Goal: Task Accomplishment & Management: Use online tool/utility

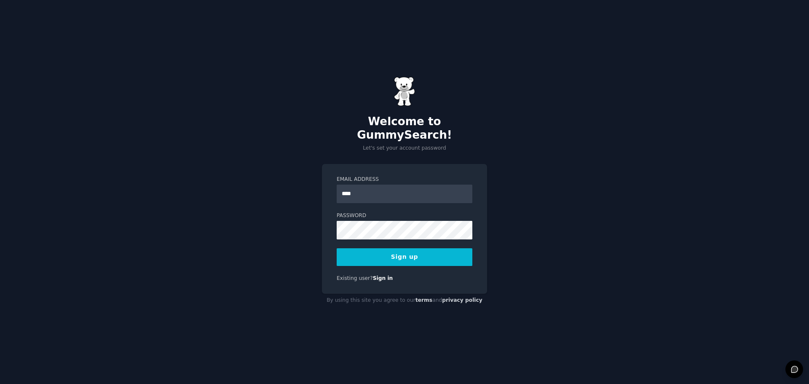
type input "**********"
click at [381, 250] on button "Sign up" at bounding box center [405, 257] width 136 height 18
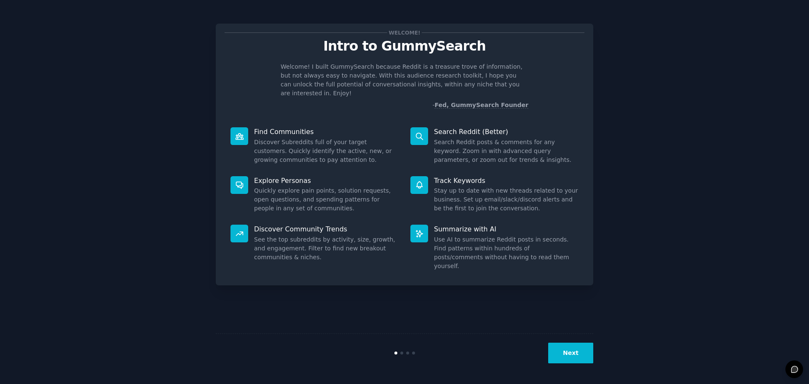
click at [573, 348] on button "Next" at bounding box center [571, 353] width 45 height 21
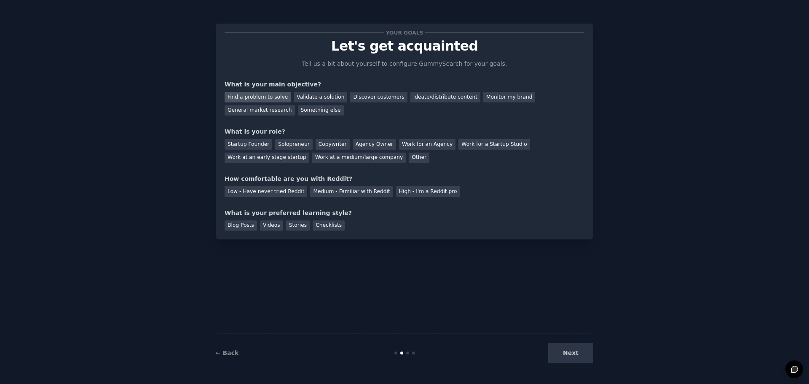
click at [260, 99] on div "Find a problem to solve" at bounding box center [258, 97] width 66 height 11
click at [255, 144] on div "Startup Founder" at bounding box center [249, 144] width 48 height 11
click at [334, 190] on div "Medium - Familiar with Reddit" at bounding box center [351, 191] width 83 height 11
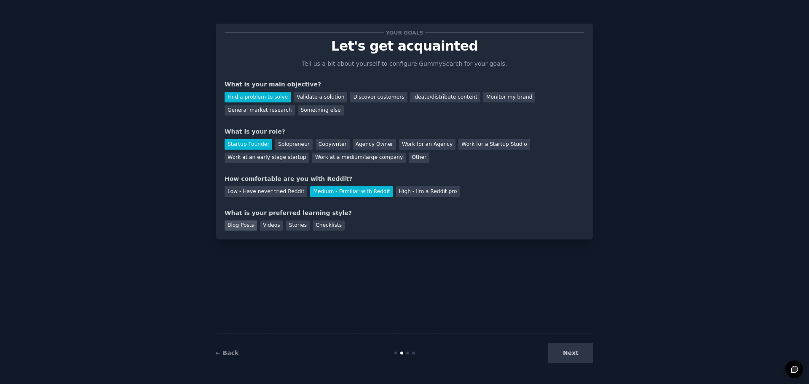
click at [249, 226] on div "Blog Posts" at bounding box center [241, 225] width 32 height 11
click at [575, 353] on button "Next" at bounding box center [571, 353] width 45 height 21
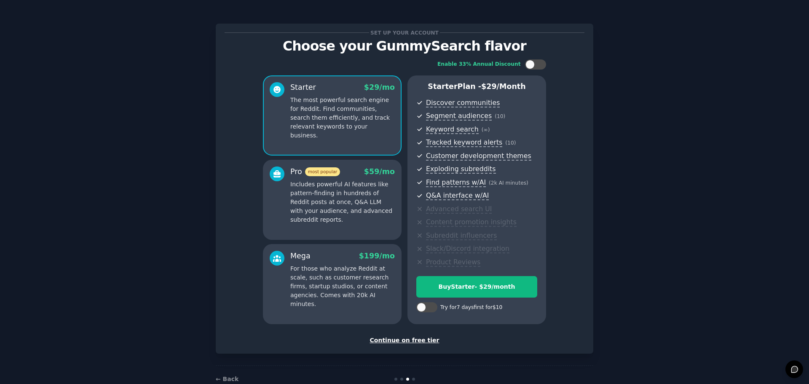
click at [407, 341] on div "Continue on free tier" at bounding box center [405, 340] width 360 height 9
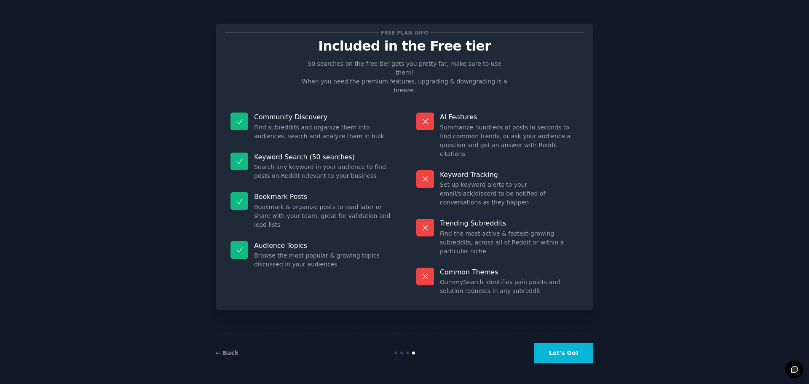
click at [572, 353] on button "Let's Go!" at bounding box center [564, 353] width 59 height 21
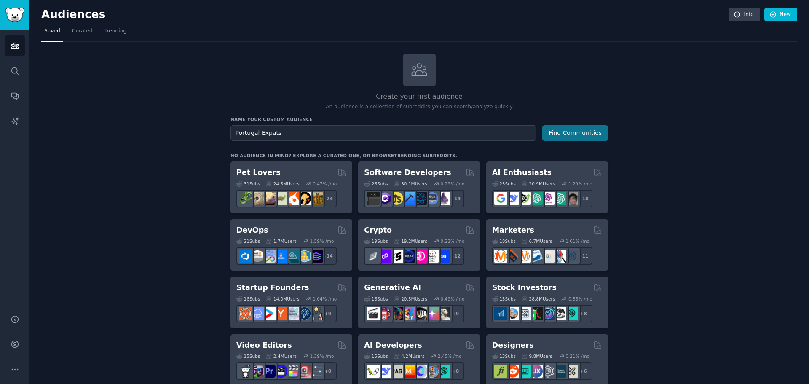
type input "Portugal Expats"
click at [579, 132] on button "Find Communities" at bounding box center [576, 133] width 66 height 16
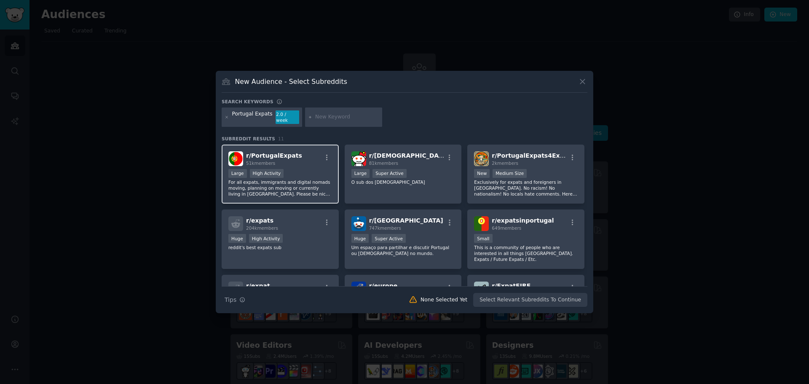
click at [269, 182] on p "For all expats, immigrants and digital nomads moving, planning on moving or cur…" at bounding box center [281, 188] width 104 height 18
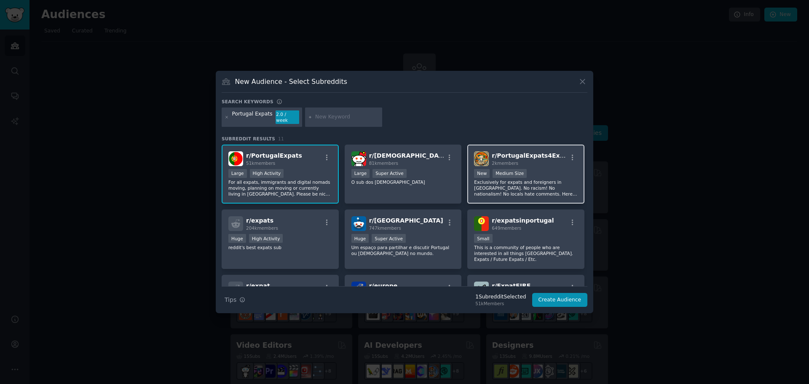
click at [560, 179] on p "Exclusively for expats and foreigners in [GEOGRAPHIC_DATA]. No racism! No natio…" at bounding box center [526, 188] width 104 height 18
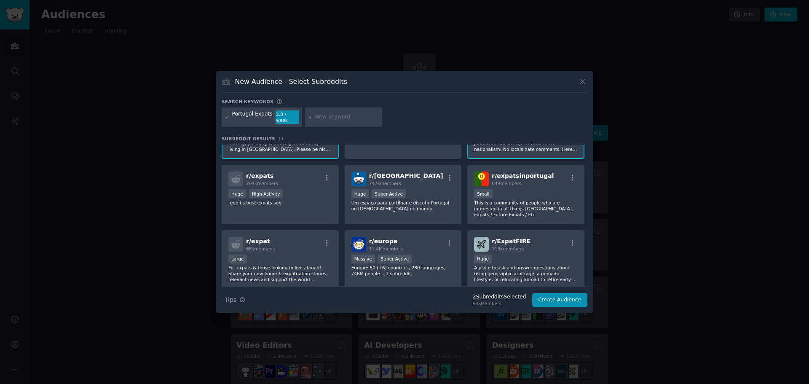
scroll to position [47, 0]
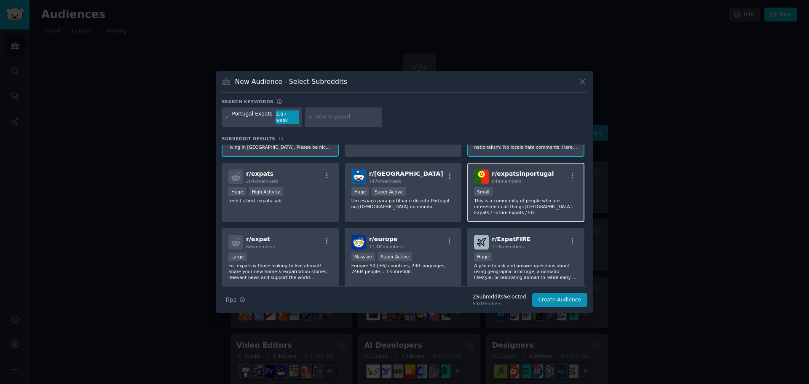
click at [535, 198] on p "This is a community of people who are interested in all things [GEOGRAPHIC_DATA…" at bounding box center [526, 207] width 104 height 18
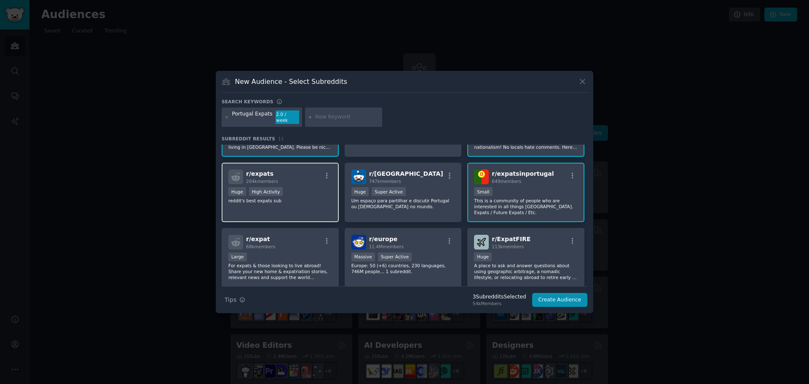
click at [294, 188] on div "Huge High Activity" at bounding box center [281, 192] width 104 height 11
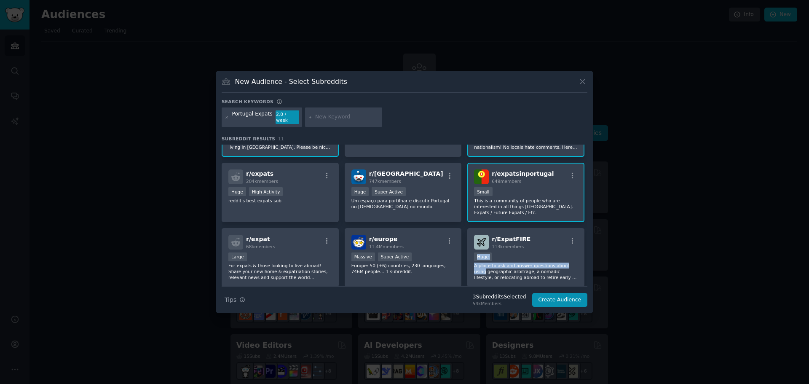
drag, startPoint x: 585, startPoint y: 229, endPoint x: 586, endPoint y: 256, distance: 27.0
click at [586, 256] on div "r/ PortugalExpats 51k members Large High Activity For all expats, immigrants an…" at bounding box center [405, 216] width 366 height 142
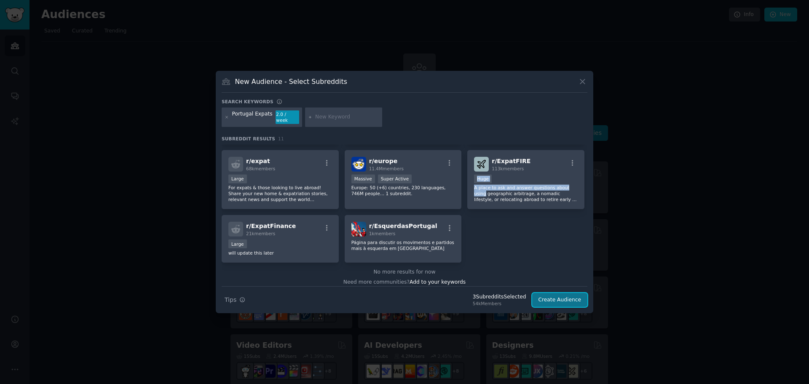
click at [560, 298] on button "Create Audience" at bounding box center [560, 300] width 56 height 14
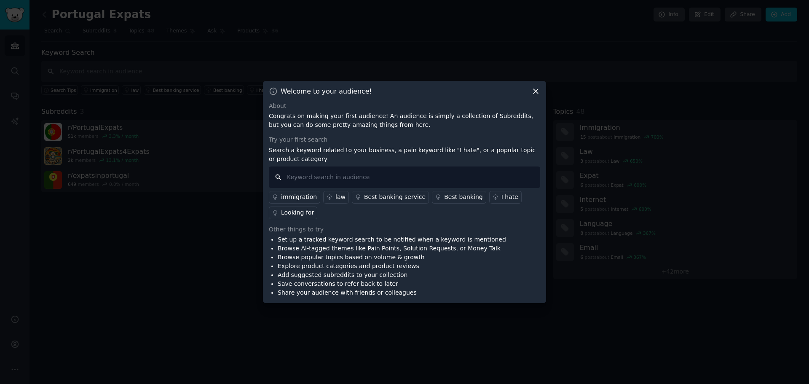
click at [401, 177] on input "text" at bounding box center [405, 178] width 272 height 22
type input "d7"
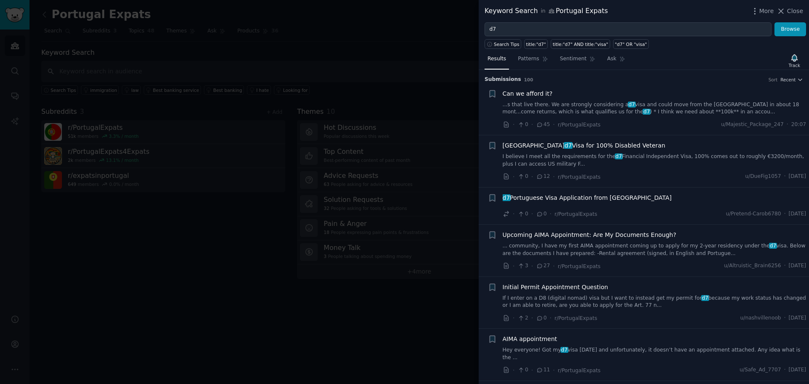
click at [591, 108] on link "...s that live there. We are strongly considering a d7 visa and could move from…" at bounding box center [655, 108] width 304 height 15
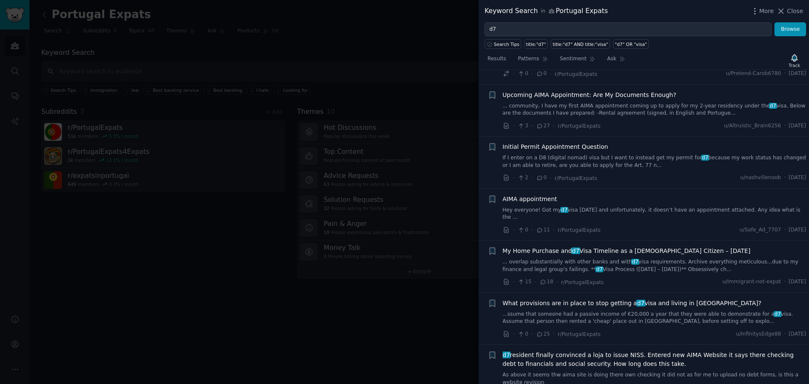
scroll to position [547, 0]
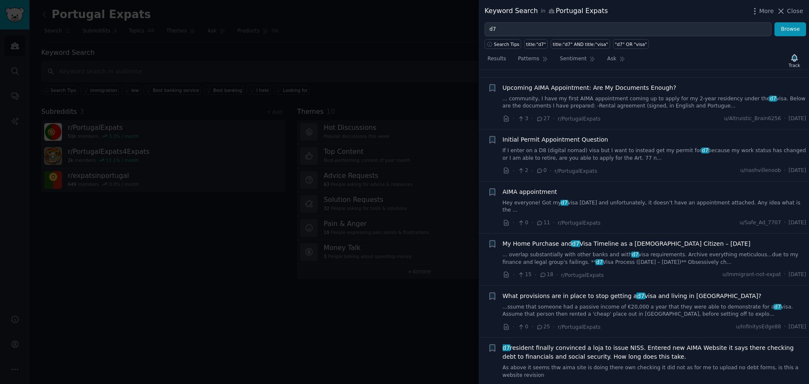
click at [693, 199] on link "Hey everyone! Got my d7 visa [DATE] and unfortunately, it doesn’t have an appoi…" at bounding box center [655, 206] width 304 height 15
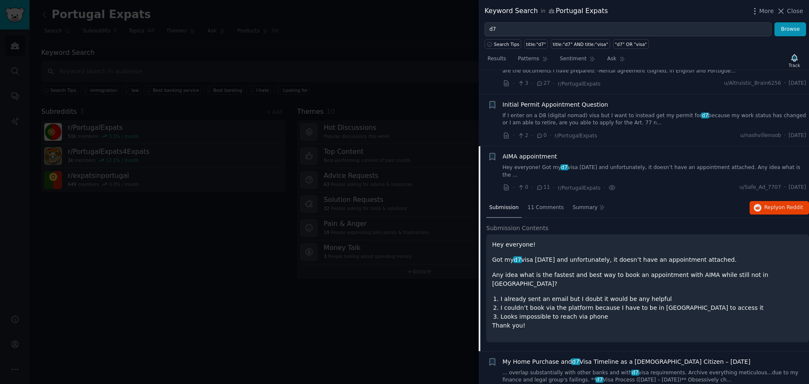
scroll to position [259, 0]
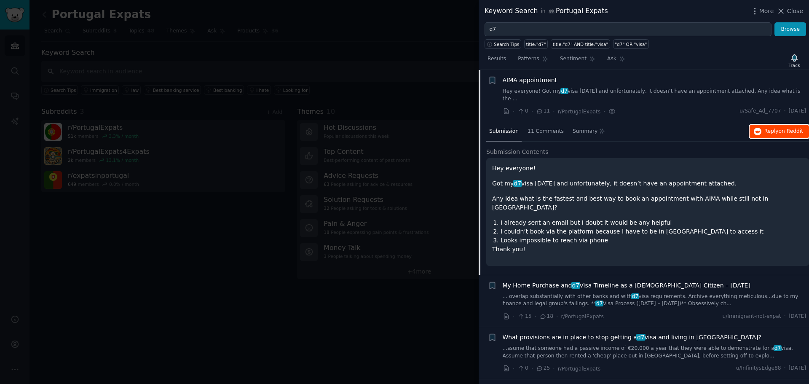
click at [764, 127] on button "Reply on Reddit" at bounding box center [779, 131] width 59 height 13
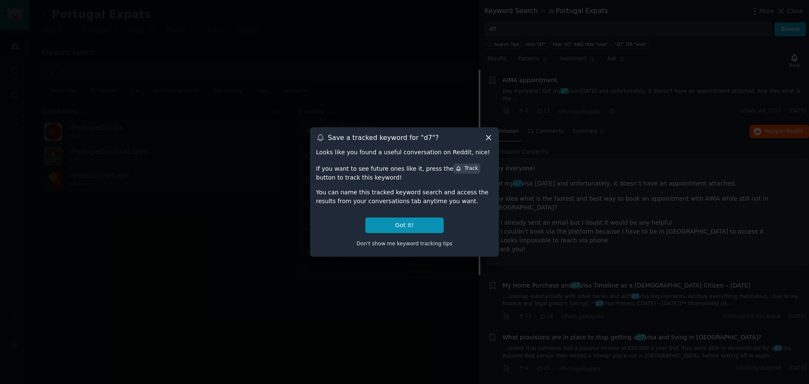
click at [489, 137] on icon at bounding box center [488, 137] width 9 height 9
